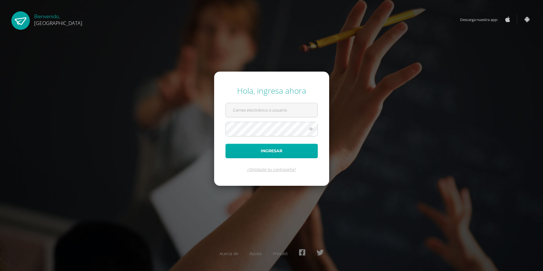
type input "2025983"
click at [265, 155] on button "Ingresar" at bounding box center [271, 151] width 92 height 14
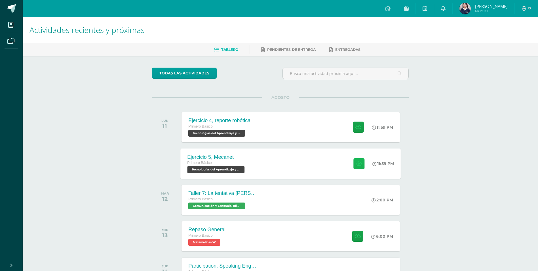
click at [356, 164] on icon at bounding box center [359, 163] width 6 height 5
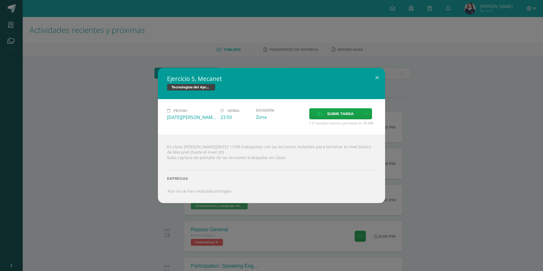
click at [179, 194] on div "En clase de hoy 11/08 trabajamos con las lecciones restantes para terminar el n…" at bounding box center [271, 168] width 227 height 68
click at [180, 192] on icon "Aún no se han realizado entregas" at bounding box center [199, 190] width 64 height 5
click at [365, 115] on icon at bounding box center [366, 113] width 4 height 5
click at [176, 179] on label "Entregas" at bounding box center [271, 178] width 209 height 4
click at [190, 162] on div at bounding box center [271, 162] width 209 height 5
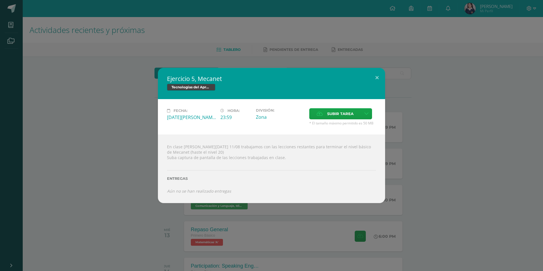
click at [198, 156] on div "En clase de hoy 11/08 trabajamos con las lecciones restantes para terminar el n…" at bounding box center [271, 168] width 227 height 68
click at [207, 148] on div "En clase de hoy 11/08 trabajamos con las lecciones restantes para terminar el n…" at bounding box center [271, 168] width 227 height 68
click at [192, 184] on div "Entregas" at bounding box center [271, 176] width 209 height 23
click at [190, 190] on icon "Aún no se han realizado entregas" at bounding box center [199, 190] width 64 height 5
click at [437, 222] on div "Ejercicio 5, Mecanet Tecnologías del Aprendizaje y la Comunicación Fecha: Lunes…" at bounding box center [271, 135] width 543 height 271
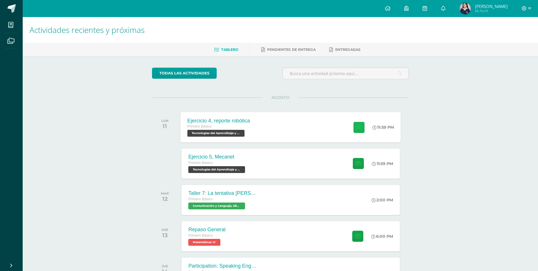
click at [354, 128] on button at bounding box center [359, 126] width 11 height 11
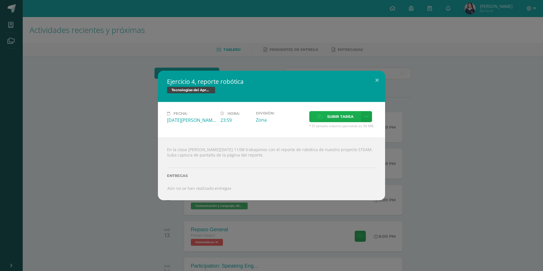
click at [345, 121] on span "Subir tarea" at bounding box center [340, 116] width 26 height 10
click at [0, 0] on input "Subir tarea" at bounding box center [0, 0] width 0 height 0
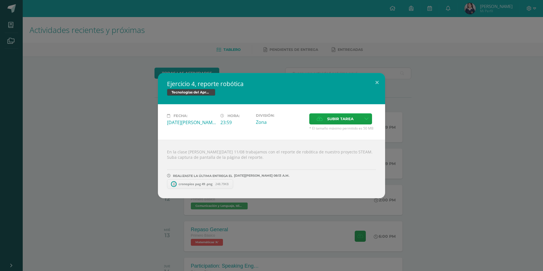
click at [209, 185] on span "cronopios pag 49 .png" at bounding box center [195, 184] width 39 height 4
click at [374, 77] on button at bounding box center [377, 82] width 16 height 19
